Goal: Task Accomplishment & Management: Manage account settings

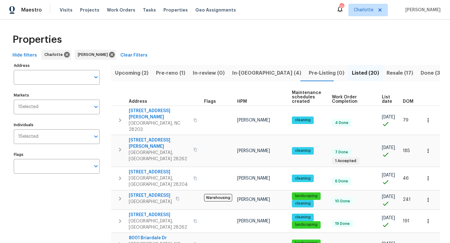
click at [243, 73] on span "In-reno (4)" at bounding box center [266, 73] width 69 height 9
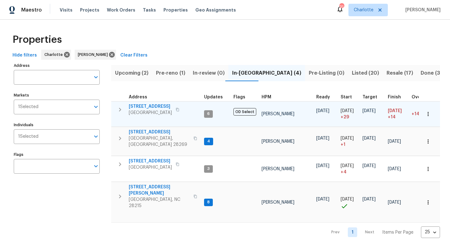
click at [120, 107] on icon "button" at bounding box center [119, 109] width 7 height 7
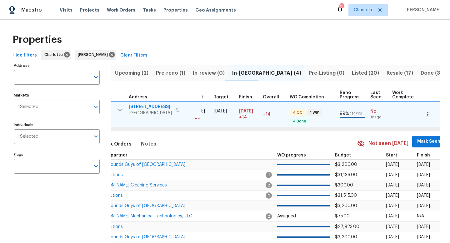
scroll to position [0, 210]
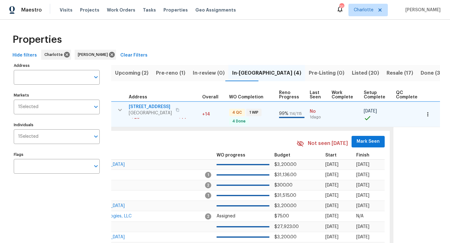
click at [366, 138] on span "Mark Seen" at bounding box center [367, 142] width 23 height 8
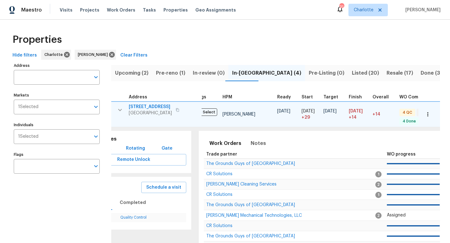
scroll to position [0, 0]
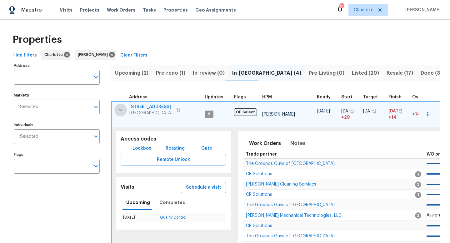
click at [122, 110] on icon "button" at bounding box center [120, 109] width 7 height 7
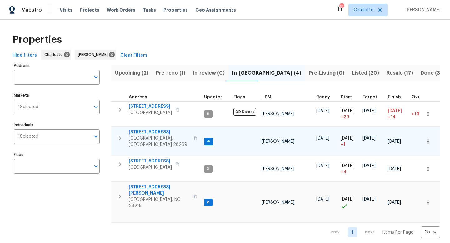
click at [124, 138] on button "button" at bounding box center [120, 138] width 12 height 19
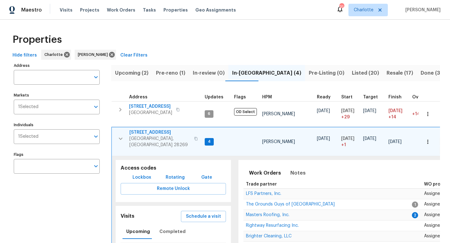
scroll to position [0, 210]
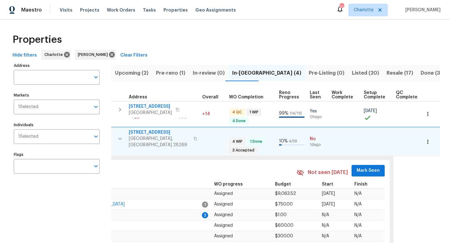
click at [365, 167] on span "Mark Seen" at bounding box center [367, 171] width 23 height 8
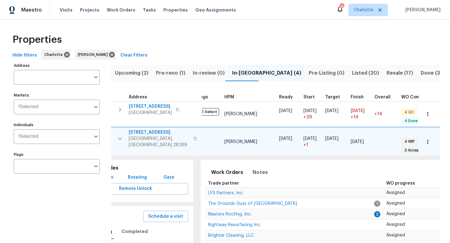
scroll to position [0, 0]
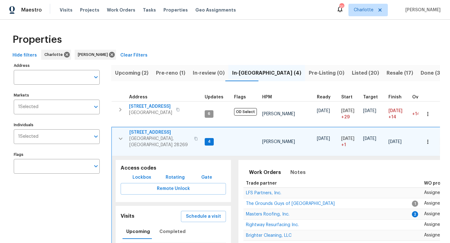
click at [120, 138] on icon "button" at bounding box center [121, 139] width 4 height 2
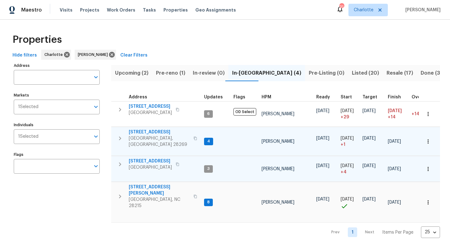
click at [121, 165] on icon "button" at bounding box center [119, 164] width 7 height 7
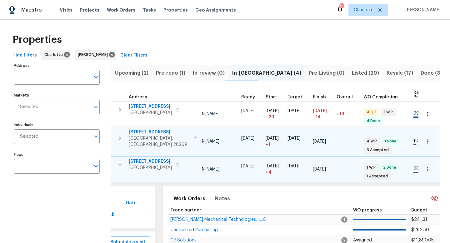
scroll to position [0, 210]
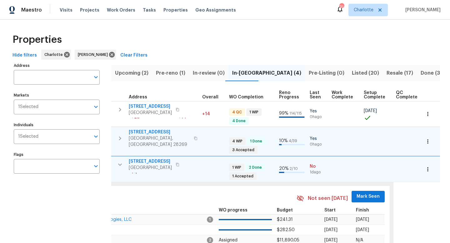
click at [366, 188] on span "Mark Seen" at bounding box center [367, 197] width 23 height 8
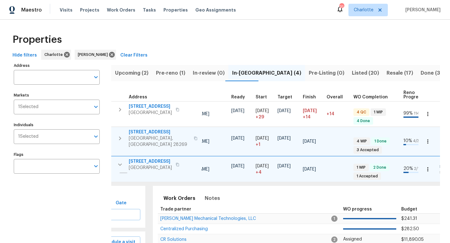
scroll to position [0, 0]
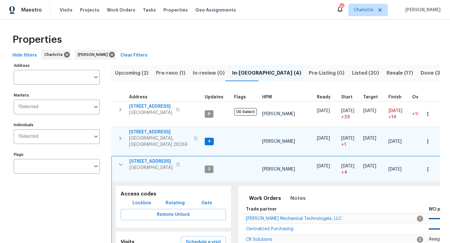
click at [121, 161] on icon "button" at bounding box center [120, 164] width 7 height 7
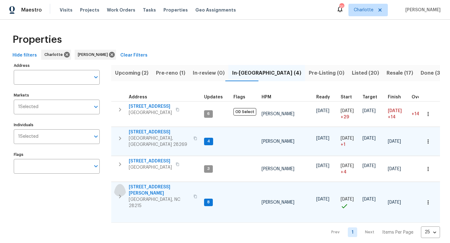
click at [122, 188] on icon "button" at bounding box center [119, 196] width 7 height 7
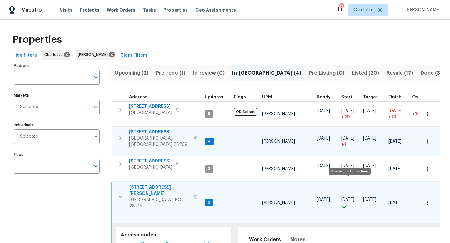
scroll to position [0, 210]
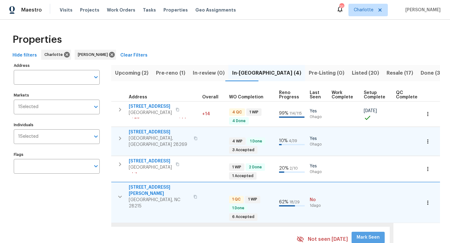
click at [363, 188] on span "Mark Seen" at bounding box center [367, 238] width 23 height 8
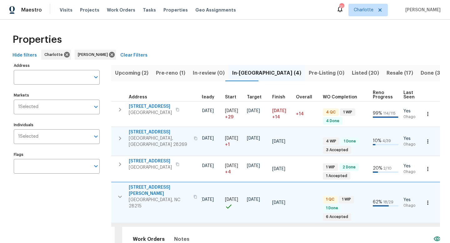
scroll to position [0, 0]
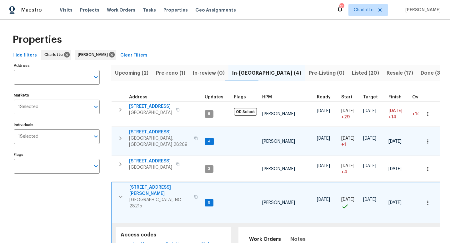
click at [121, 188] on icon "button" at bounding box center [121, 197] width 4 height 2
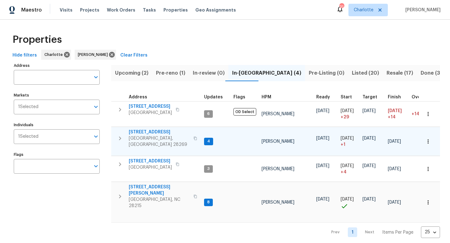
click at [174, 70] on span "Pre-reno (1)" at bounding box center [170, 73] width 29 height 9
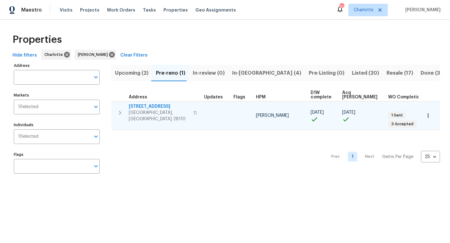
click at [122, 111] on icon "button" at bounding box center [119, 112] width 7 height 7
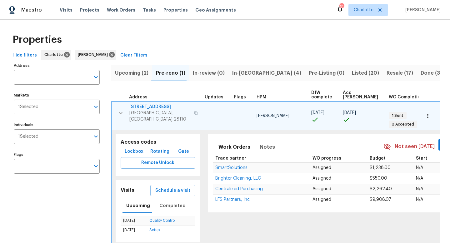
click at [366, 141] on span "Mark Seen" at bounding box center [454, 145] width 23 height 8
click at [124, 109] on icon "button" at bounding box center [120, 112] width 7 height 7
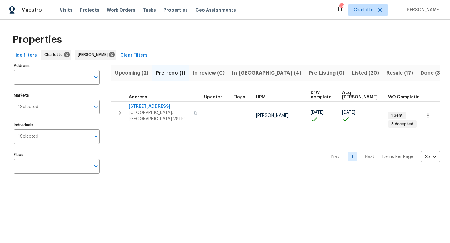
click at [238, 75] on span "In-reno (4)" at bounding box center [266, 73] width 69 height 9
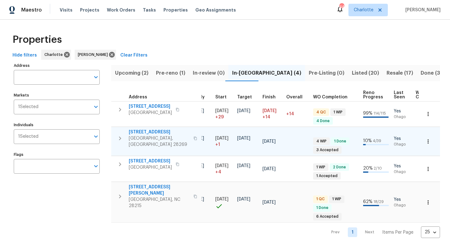
scroll to position [0, 209]
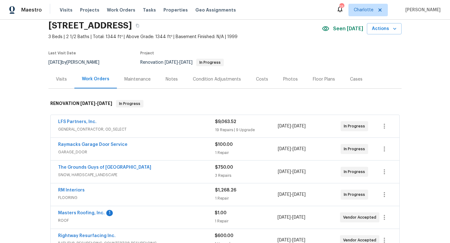
scroll to position [51, 0]
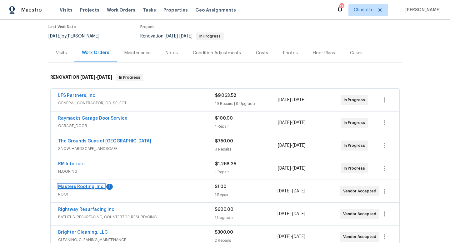
click at [72, 188] on link "Masters Roofing, Inc." at bounding box center [81, 187] width 47 height 4
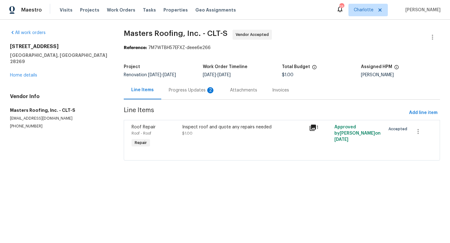
click at [195, 86] on div "Progress Updates 2" at bounding box center [191, 90] width 61 height 18
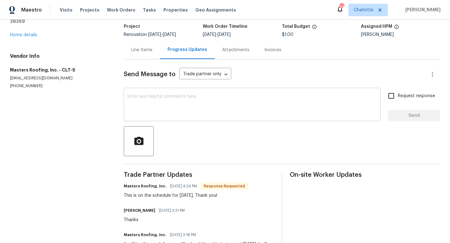
scroll to position [41, 0]
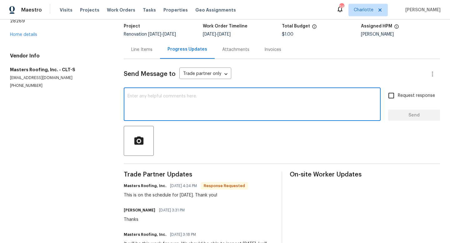
click at [178, 105] on textarea at bounding box center [251, 105] width 249 height 22
type textarea "thx"
click at [421, 118] on span "Send" at bounding box center [414, 116] width 42 height 8
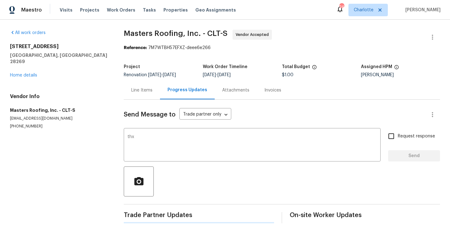
scroll to position [0, 0]
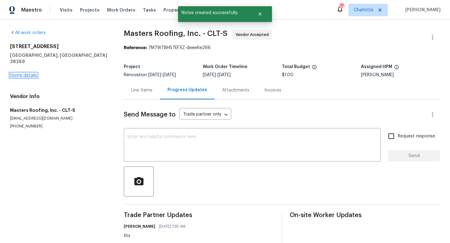
click at [26, 73] on link "Home details" at bounding box center [23, 75] width 27 height 4
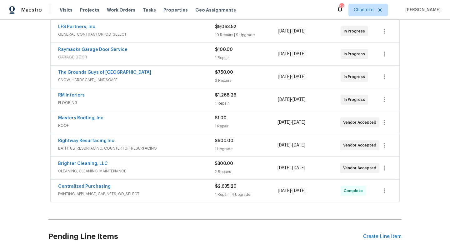
scroll to position [97, 0]
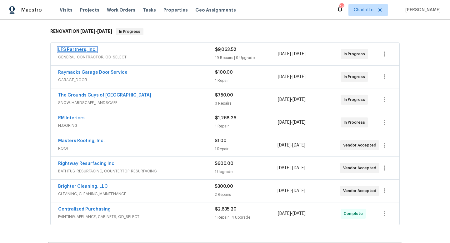
click at [79, 50] on link "LFS Partners, Inc." at bounding box center [77, 49] width 38 height 4
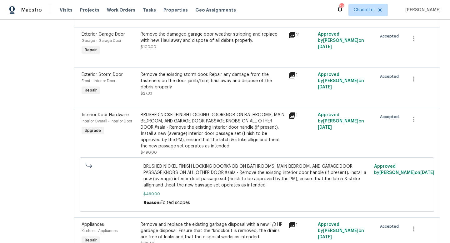
scroll to position [434, 0]
click at [221, 128] on div "BRUSHED NICKEL FINISH LOCKING DOORKNOB ON BATHROOMS, MAIN BEDROOM, AND GARAGE D…" at bounding box center [213, 129] width 144 height 37
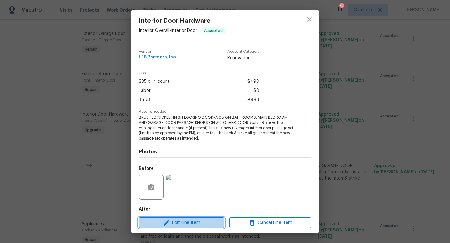
click at [197, 221] on span "Edit Line Item" at bounding box center [182, 223] width 82 height 8
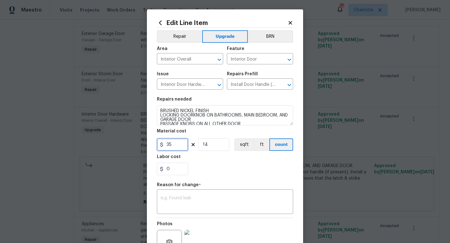
click at [174, 147] on input "35" at bounding box center [172, 144] width 31 height 12
type input "45"
click at [186, 201] on textarea at bounding box center [225, 202] width 129 height 13
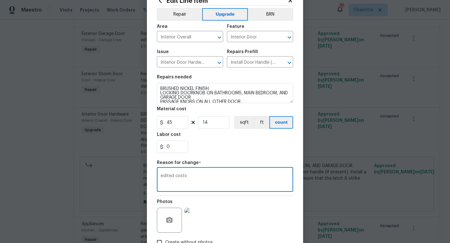
scroll to position [47, 0]
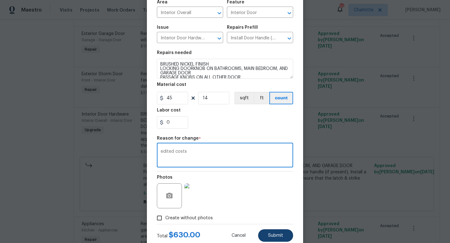
type textarea "edited costs"
click at [282, 236] on span "Submit" at bounding box center [275, 235] width 15 height 5
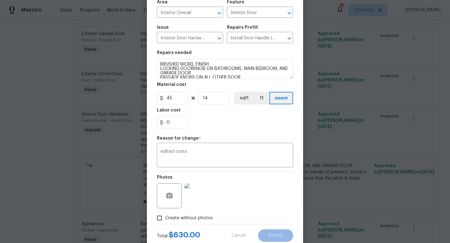
type input "35"
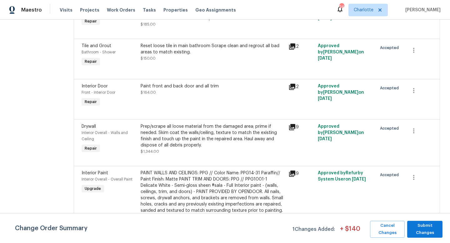
scroll to position [708, 0]
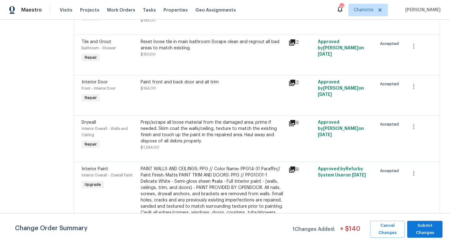
click at [289, 120] on icon at bounding box center [292, 123] width 6 height 6
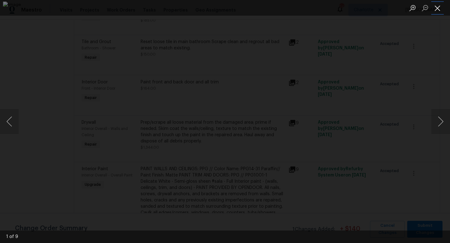
click at [439, 3] on button "Close lightbox" at bounding box center [437, 7] width 12 height 11
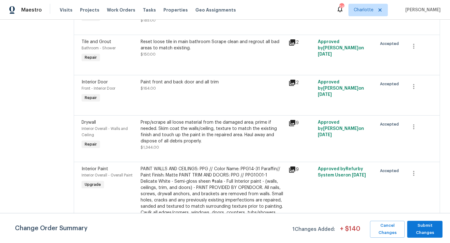
click at [231, 123] on div "Prep/scrape all loose material from the damaged area; prime if needed. Skim coa…" at bounding box center [213, 131] width 144 height 25
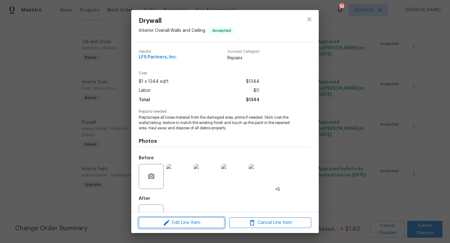
click at [198, 222] on span "Edit Line Item" at bounding box center [182, 223] width 82 height 8
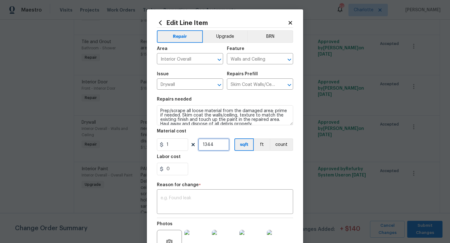
click at [216, 142] on input "1344" at bounding box center [213, 144] width 31 height 12
click at [168, 144] on input "1" at bounding box center [172, 144] width 31 height 12
type input "3200"
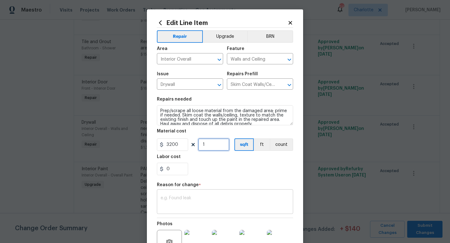
type input "1"
click at [197, 195] on div "x ​" at bounding box center [225, 202] width 136 height 23
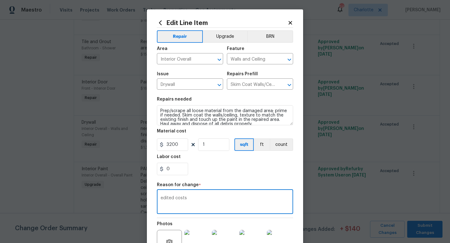
type textarea "edited costs"
click at [160, 111] on textarea "Prep/scrape all loose material from the damaged area; prime if needed. Skim coa…" at bounding box center [225, 115] width 136 height 20
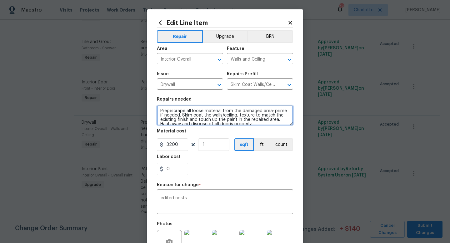
click at [171, 109] on textarea "Prep/scrape all loose material from the damaged area; prime if needed. Skim coa…" at bounding box center [225, 115] width 136 height 20
click at [169, 111] on textarea "Prep/scrape all loose material from the damaged area; prime if needed. Skim coa…" at bounding box center [225, 115] width 136 height 20
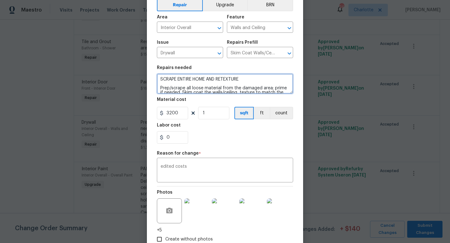
scroll to position [37, 0]
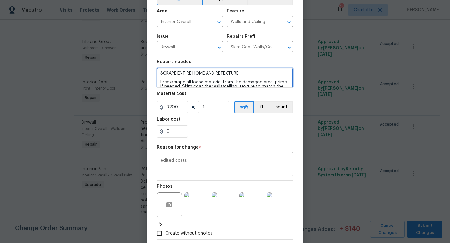
click at [182, 72] on textarea "SCRAPE ENTIRE HOME AND RETEXTURE Prep/scrape all loose material from the damage…" at bounding box center [225, 78] width 136 height 20
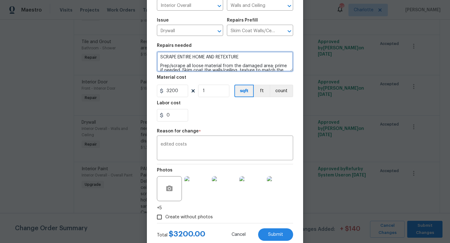
scroll to position [62, 0]
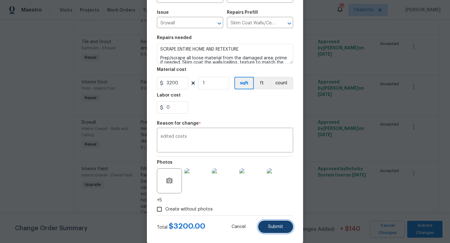
click at [276, 228] on span "Submit" at bounding box center [275, 227] width 15 height 5
type textarea "Prep/scrape all loose material from the damaged area; prime if needed. Skim coa…"
type input "1344"
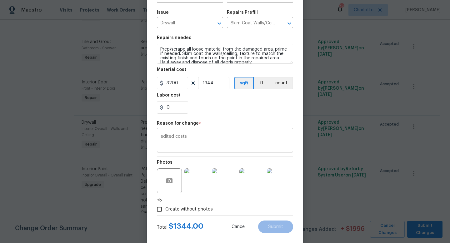
type input "1"
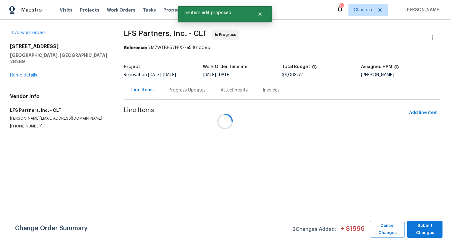
scroll to position [0, 0]
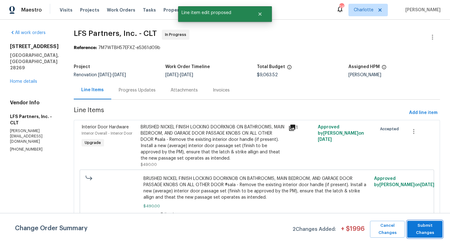
click at [421, 233] on span "Submit Changes" at bounding box center [424, 229] width 29 height 14
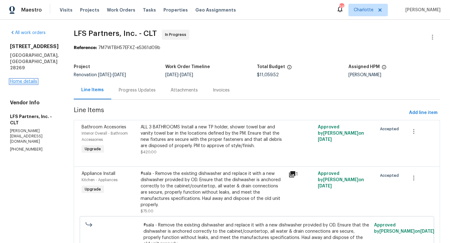
click at [20, 82] on link "Home details" at bounding box center [23, 81] width 27 height 4
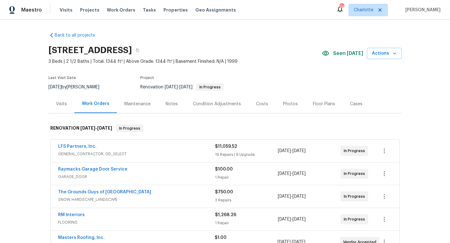
click at [175, 109] on div "Notes" at bounding box center [171, 104] width 27 height 18
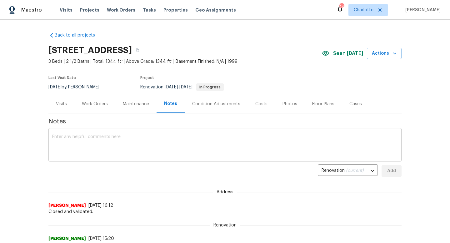
click at [170, 149] on textarea at bounding box center [225, 146] width 346 height 22
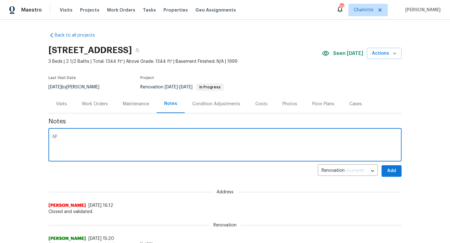
type textarea "A"
type textarea "p"
type textarea "appliances being delivered today"
click at [389, 171] on span "Add" at bounding box center [391, 171] width 10 height 8
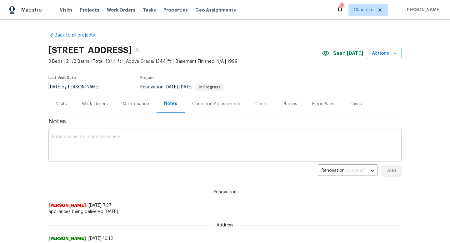
click at [91, 142] on textarea at bounding box center [225, 146] width 346 height 22
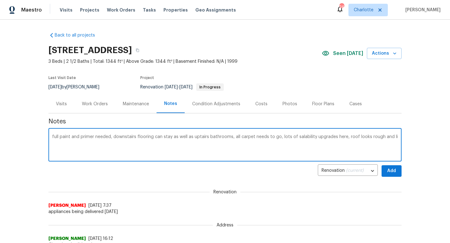
type textarea "full paint and primer needed, downstairs flooring can stay as well as uptairs b…"
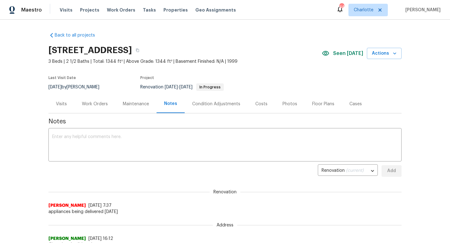
scroll to position [0, 0]
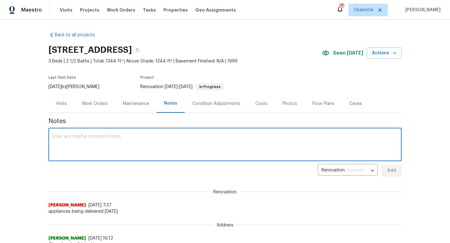
click at [122, 145] on textarea at bounding box center [225, 145] width 346 height 22
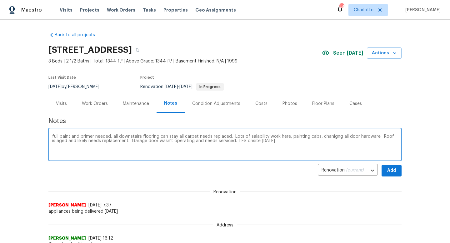
type textarea "full paint and primer needed, all downstairs flooring can stay all carpet needs…"
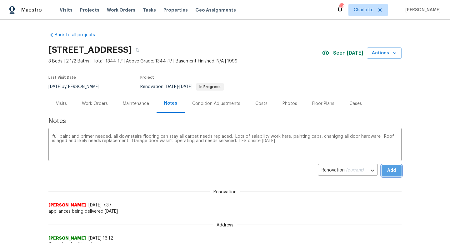
click at [386, 171] on span "Add" at bounding box center [391, 171] width 10 height 8
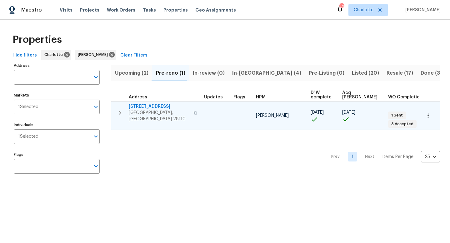
click at [121, 111] on icon "button" at bounding box center [120, 113] width 2 height 4
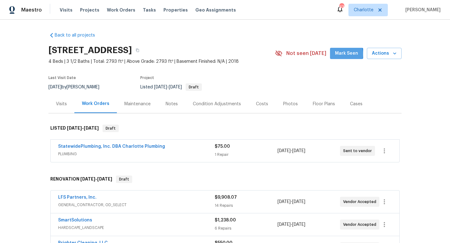
click at [342, 54] on span "Mark Seen" at bounding box center [346, 54] width 23 height 8
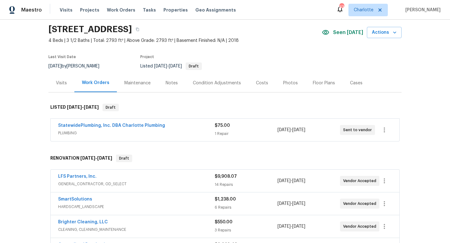
scroll to position [32, 0]
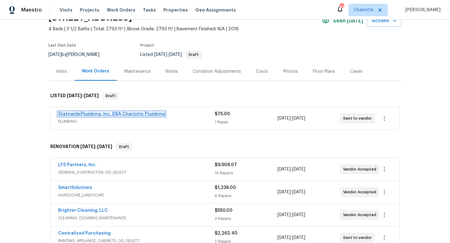
click at [93, 112] on link "StatewidePlumbing, Inc. DBA Charlotte Plumbing" at bounding box center [111, 114] width 107 height 4
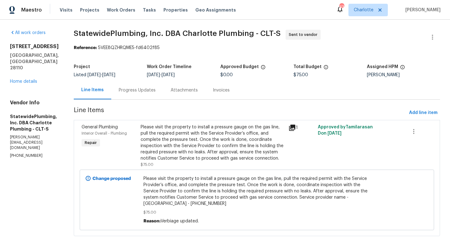
click at [147, 89] on div "Progress Updates" at bounding box center [137, 90] width 37 height 6
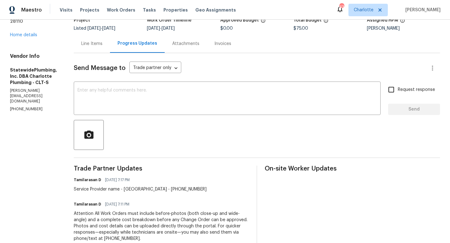
scroll to position [35, 0]
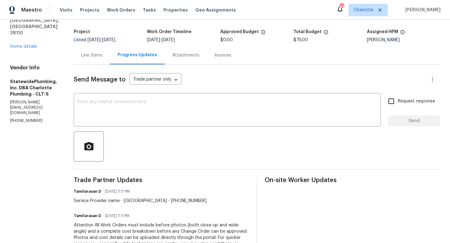
click at [102, 56] on div "Line Items" at bounding box center [91, 55] width 21 height 6
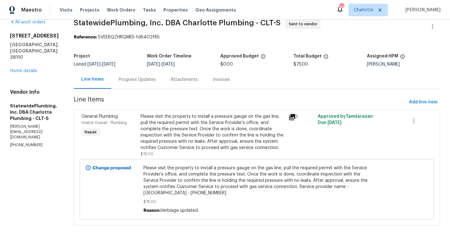
scroll to position [17, 0]
click at [142, 77] on div "Progress Updates" at bounding box center [137, 80] width 37 height 6
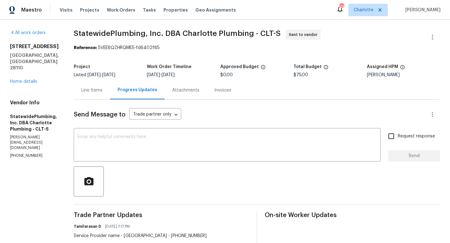
click at [102, 90] on div "Line Items" at bounding box center [91, 90] width 21 height 6
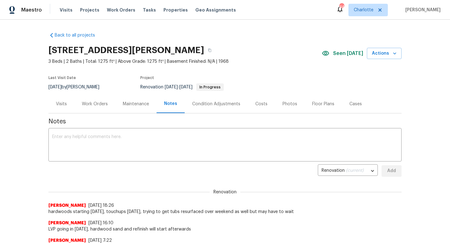
click at [93, 105] on div "Work Orders" at bounding box center [95, 104] width 26 height 6
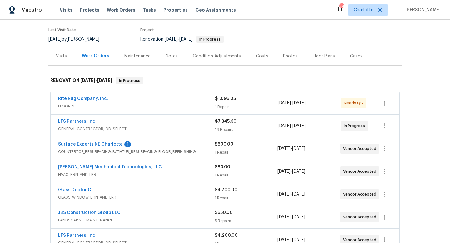
scroll to position [48, 0]
click at [66, 121] on link "LFS Partners, Inc." at bounding box center [77, 121] width 38 height 4
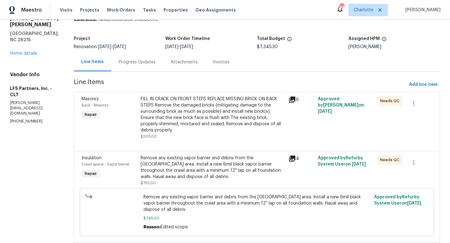
scroll to position [34, 0]
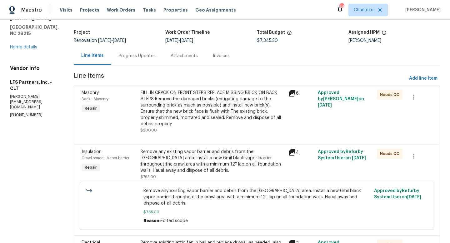
click at [190, 111] on div "FILL IN CRACK ON FRONT STEPS REPLACE MISSING BRICK ON BACK STEPS Remove the dam…" at bounding box center [213, 108] width 144 height 37
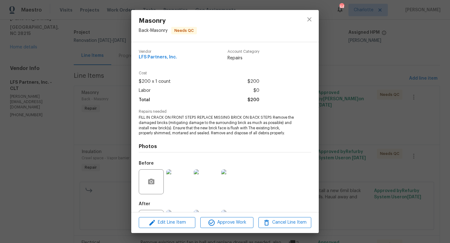
scroll to position [29, 0]
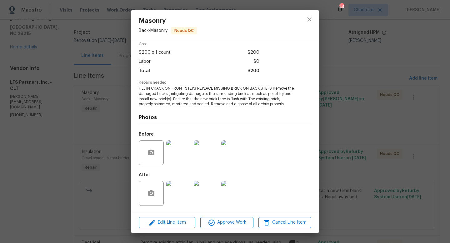
click at [182, 194] on img at bounding box center [178, 193] width 25 height 25
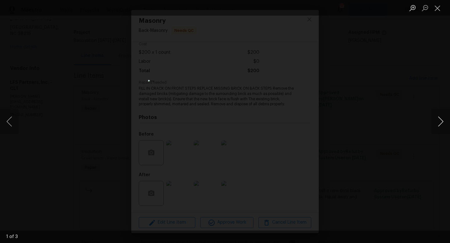
click at [442, 122] on button "Next image" at bounding box center [440, 121] width 19 height 25
click at [439, 7] on button "Close lightbox" at bounding box center [437, 7] width 12 height 11
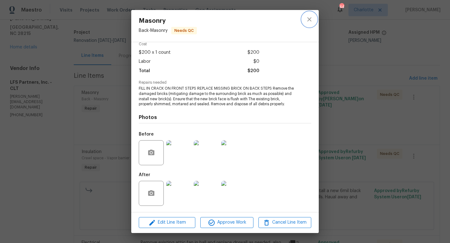
click at [312, 18] on icon "close" at bounding box center [309, 19] width 7 height 7
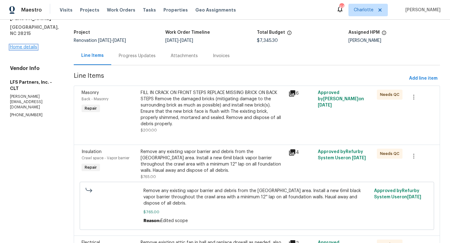
click at [24, 45] on link "Home details" at bounding box center [23, 47] width 27 height 4
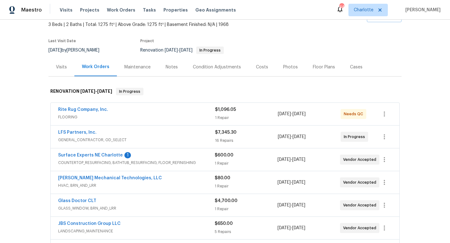
scroll to position [37, 0]
click at [86, 153] on link "Surface Experts NE Charlotte" at bounding box center [90, 155] width 65 height 4
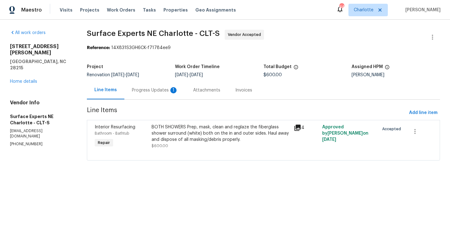
click at [152, 87] on div "Progress Updates 1" at bounding box center [154, 90] width 61 height 18
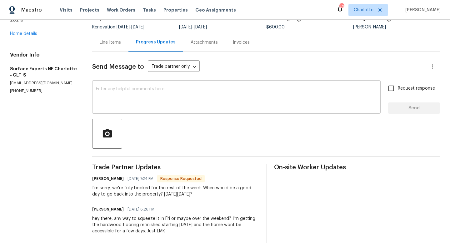
scroll to position [48, 0]
click at [174, 93] on textarea at bounding box center [236, 98] width 281 height 22
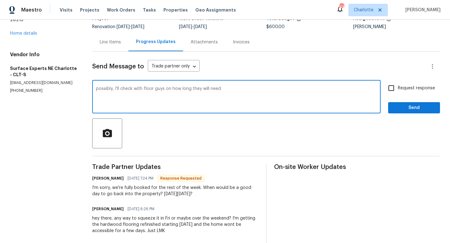
type textarea "possibly, I'll check with floor guys on how long they will need"
click at [402, 108] on span "Send" at bounding box center [414, 108] width 42 height 8
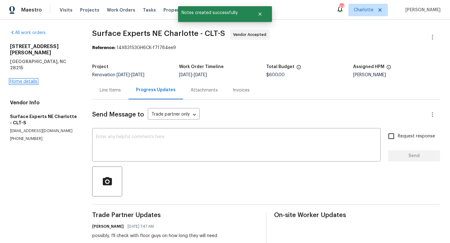
click at [18, 79] on link "Home details" at bounding box center [23, 81] width 27 height 4
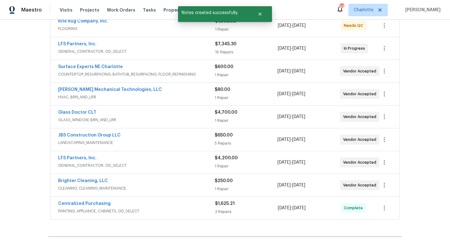
scroll to position [127, 0]
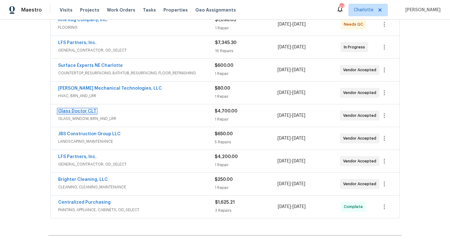
click at [78, 111] on link "Glass Doctor CLT" at bounding box center [77, 111] width 38 height 4
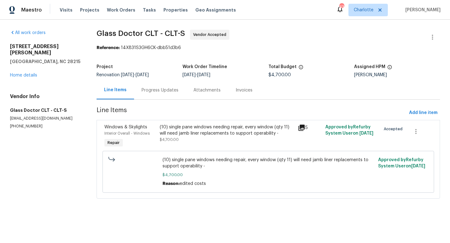
click at [162, 92] on div "Progress Updates" at bounding box center [160, 90] width 37 height 6
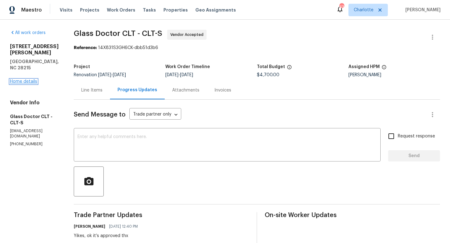
click at [26, 79] on link "Home details" at bounding box center [23, 81] width 27 height 4
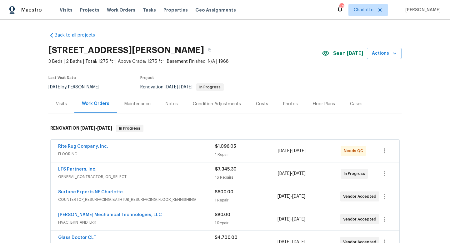
click at [168, 106] on div "Notes" at bounding box center [172, 104] width 12 height 6
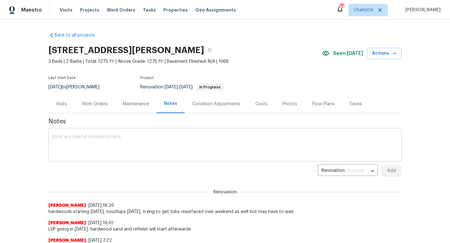
click at [92, 145] on textarea at bounding box center [225, 146] width 346 height 22
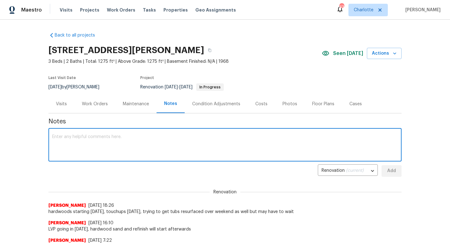
click at [97, 105] on div "Work Orders" at bounding box center [95, 104] width 26 height 6
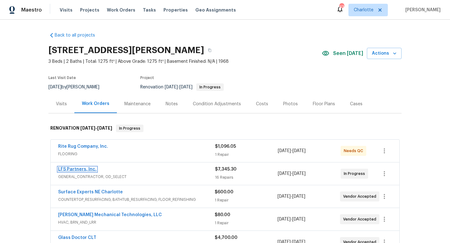
click at [70, 170] on link "LFS Partners, Inc." at bounding box center [77, 169] width 38 height 4
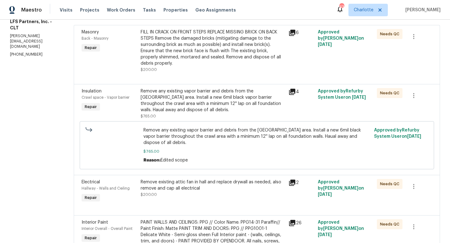
scroll to position [95, 0]
click at [151, 181] on div "Remove existing attic fan in hall and replace drywall as needed, also remove an…" at bounding box center [213, 185] width 144 height 12
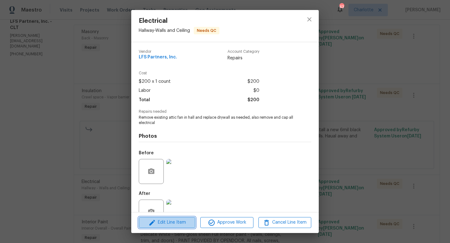
click at [164, 221] on span "Edit Line Item" at bounding box center [167, 223] width 53 height 8
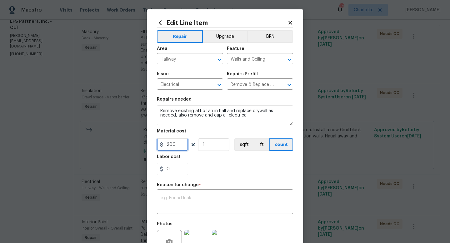
click at [172, 146] on input "200" at bounding box center [172, 144] width 31 height 12
type input "800"
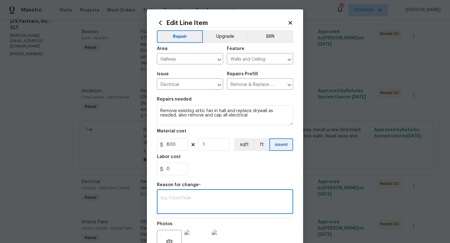
click at [185, 201] on textarea at bounding box center [225, 202] width 129 height 13
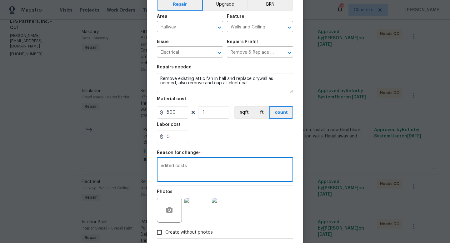
scroll to position [65, 0]
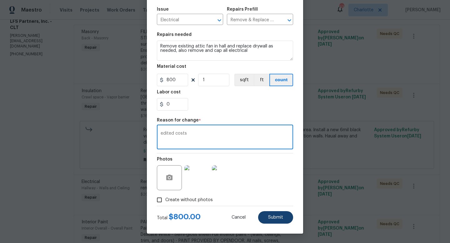
type textarea "edited costs"
click at [282, 220] on span "Submit" at bounding box center [275, 217] width 15 height 5
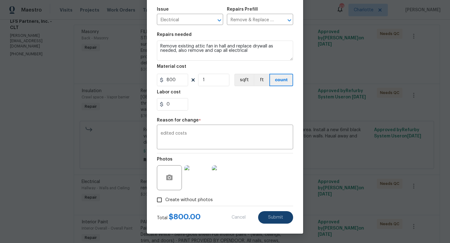
type input "200"
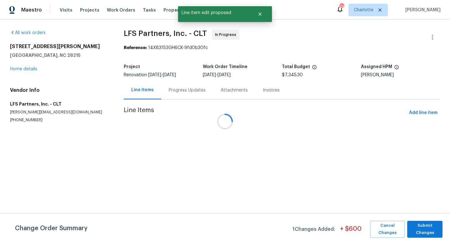
scroll to position [0, 0]
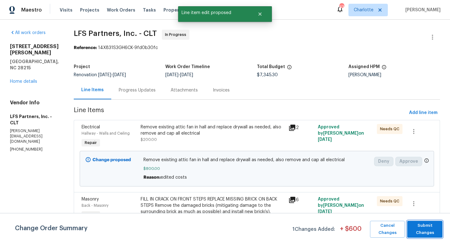
click at [425, 230] on span "Submit Changes" at bounding box center [424, 229] width 29 height 14
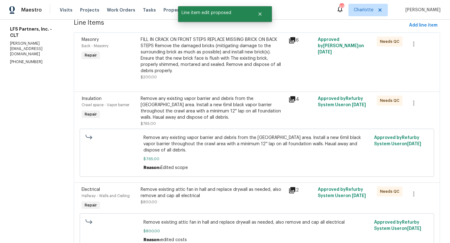
scroll to position [95, 0]
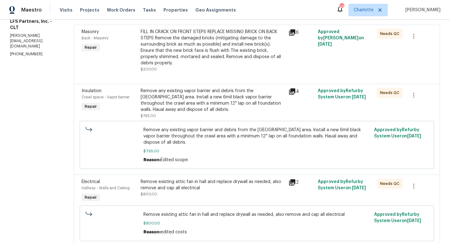
click at [218, 148] on span "$765.00" at bounding box center [256, 151] width 227 height 6
click at [162, 102] on div "Remove any existing vapor barrier and debris from the crawl area. Install a new…" at bounding box center [213, 100] width 144 height 25
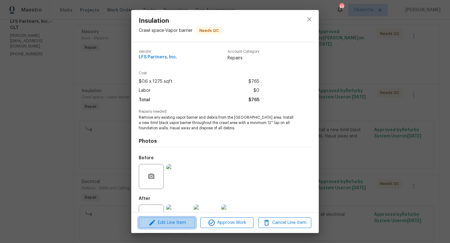
click at [178, 226] on span "Edit Line Item" at bounding box center [167, 223] width 53 height 8
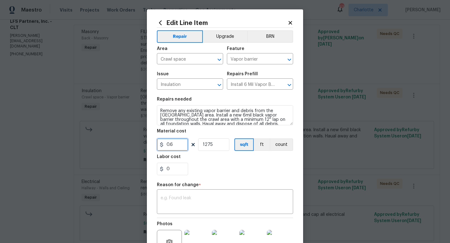
click at [173, 145] on input "0.6" at bounding box center [172, 144] width 31 height 12
type input "1100"
type input "1"
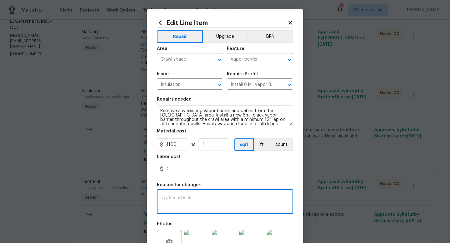
drag, startPoint x: 212, startPoint y: 202, endPoint x: 213, endPoint y: 196, distance: 6.1
click at [212, 202] on textarea at bounding box center [225, 202] width 129 height 13
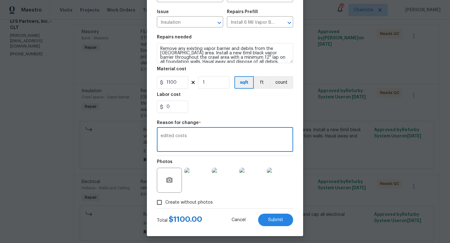
scroll to position [65, 0]
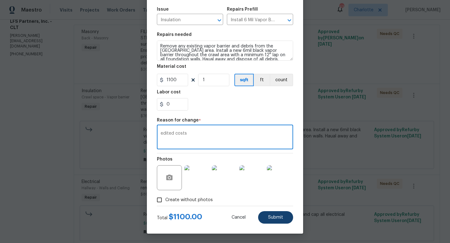
type textarea "edited costs"
click at [274, 215] on button "Submit" at bounding box center [275, 217] width 35 height 12
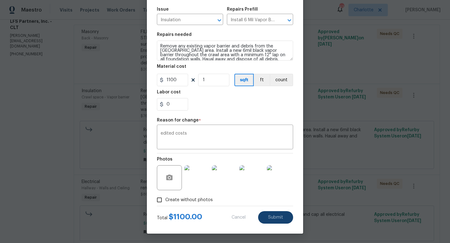
type input "1275"
type input "0.6"
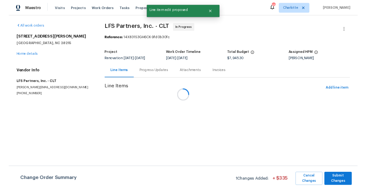
scroll to position [0, 0]
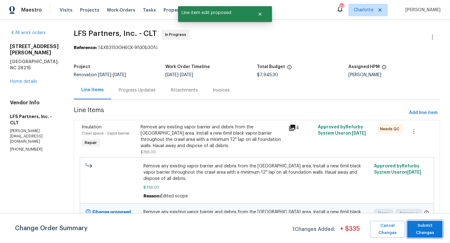
click at [416, 232] on span "Submit Changes" at bounding box center [424, 229] width 29 height 14
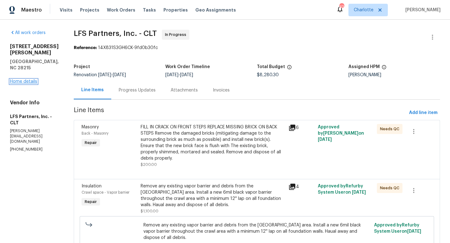
click at [31, 79] on link "Home details" at bounding box center [23, 81] width 27 height 4
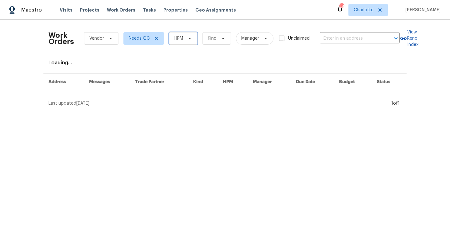
click at [170, 44] on span "HPM" at bounding box center [183, 38] width 28 height 12
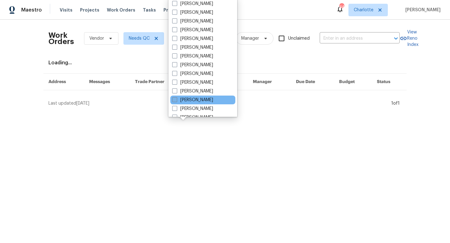
click at [184, 100] on label "[PERSON_NAME]" at bounding box center [192, 100] width 41 height 6
click at [176, 100] on input "[PERSON_NAME]" at bounding box center [174, 99] width 4 height 4
checkbox input "true"
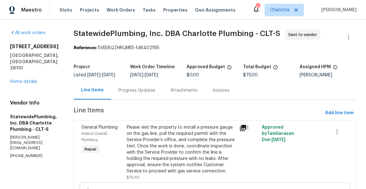
click at [146, 93] on div "Progress Updates" at bounding box center [137, 90] width 37 height 6
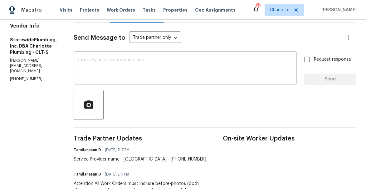
scroll to position [74, 0]
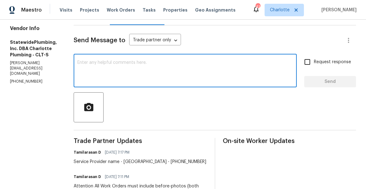
click at [129, 67] on textarea at bounding box center [185, 71] width 216 height 22
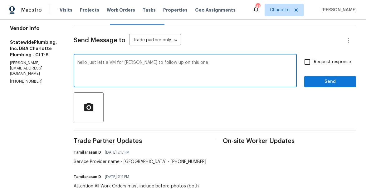
type textarea "hello just left a VM for [PERSON_NAME] to follow up on this one"
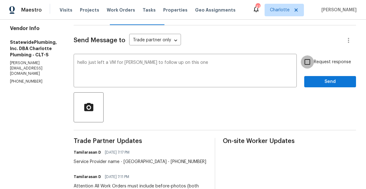
click at [306, 68] on input "Request response" at bounding box center [307, 61] width 13 height 13
checkbox input "true"
click at [331, 85] on span "Send" at bounding box center [331, 82] width 42 height 8
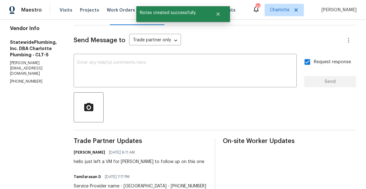
scroll to position [28, 0]
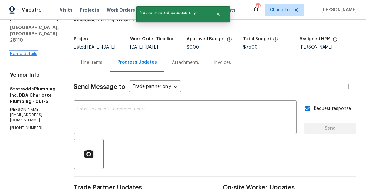
click at [22, 52] on link "Home details" at bounding box center [23, 54] width 27 height 4
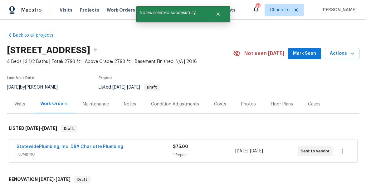
click at [125, 103] on div "Notes" at bounding box center [130, 104] width 12 height 6
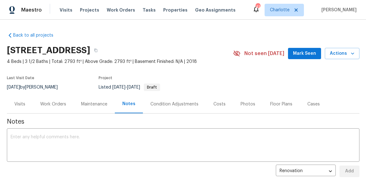
click at [299, 58] on button "Mark Seen" at bounding box center [304, 54] width 33 height 12
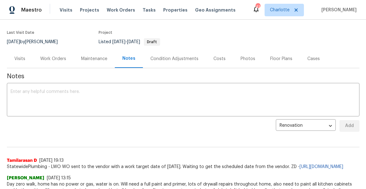
scroll to position [34, 0]
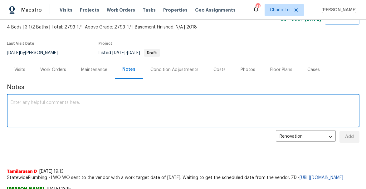
click at [131, 116] on textarea at bounding box center [184, 111] width 346 height 22
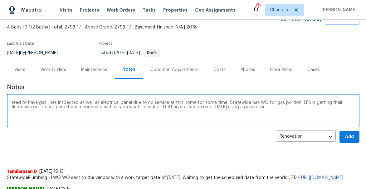
type textarea "need to have gas lines inspected as well as electrical panel due to no service …"
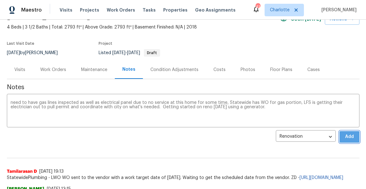
click at [356, 137] on button "Add" at bounding box center [350, 137] width 20 height 12
